Goal: Task Accomplishment & Management: Use online tool/utility

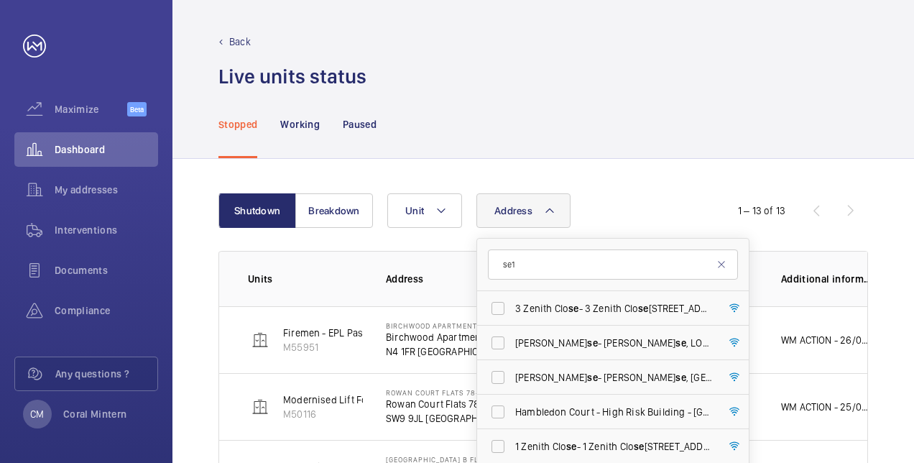
scroll to position [97, 0]
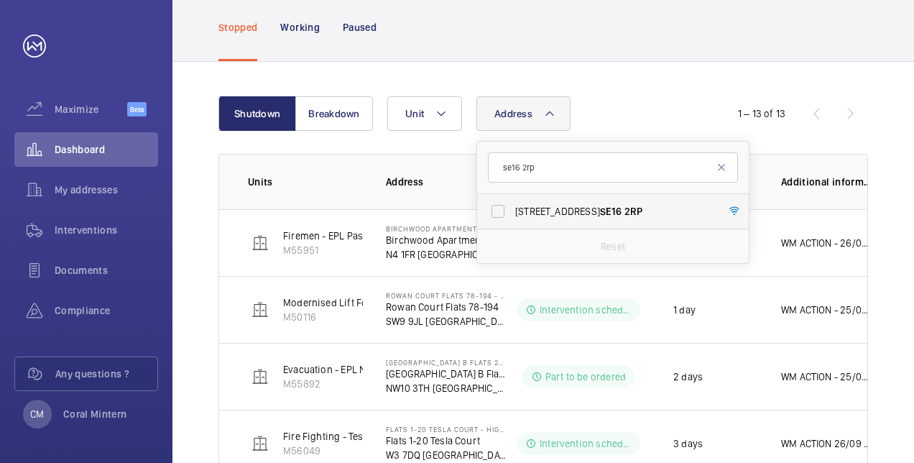
type input "se16 2rp"
click at [596, 215] on span "[STREET_ADDRESS]" at bounding box center [614, 211] width 198 height 14
click at [512, 215] on input "[STREET_ADDRESS]" at bounding box center [498, 211] width 29 height 29
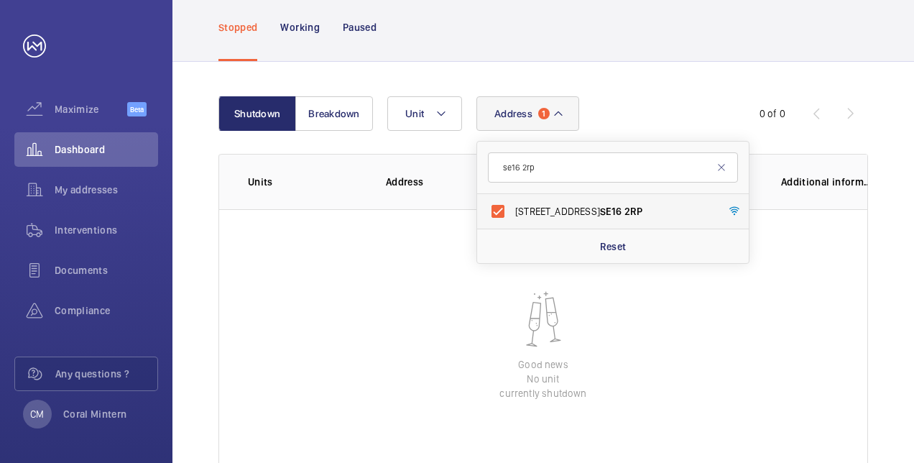
click at [627, 212] on span "[STREET_ADDRESS]" at bounding box center [614, 211] width 198 height 14
click at [512, 212] on input "[STREET_ADDRESS]" at bounding box center [498, 211] width 29 height 29
checkbox input "false"
